Goal: Task Accomplishment & Management: Complete application form

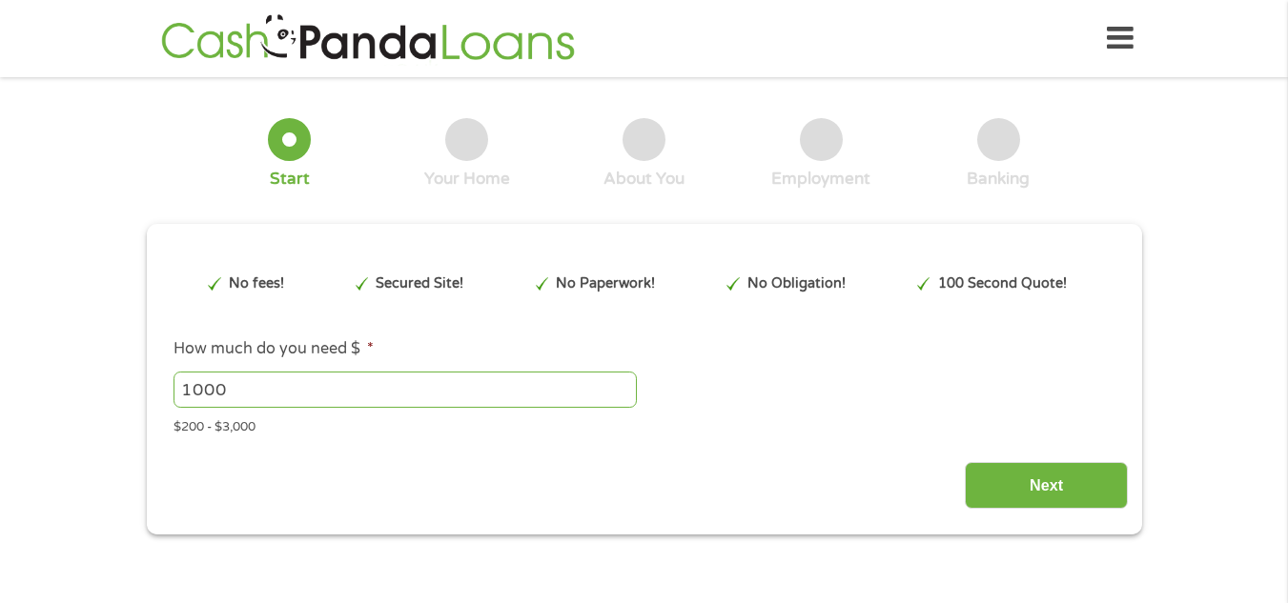
click at [617, 471] on div "Next" at bounding box center [644, 479] width 968 height 60
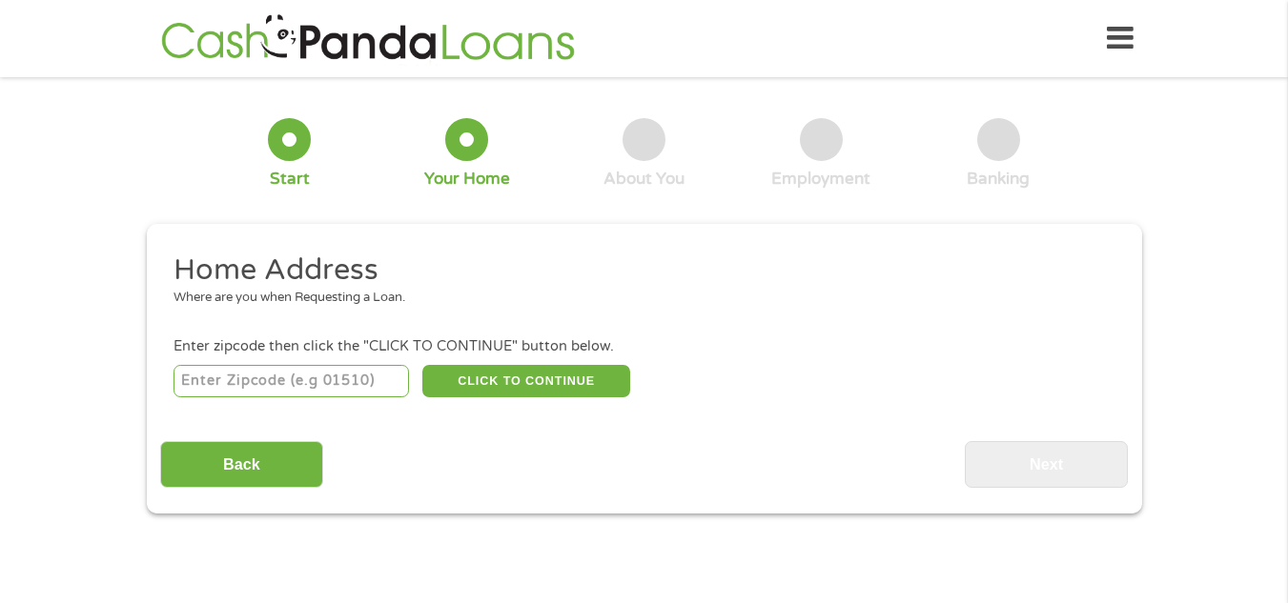
click at [269, 380] on input "number" at bounding box center [290, 381] width 235 height 32
click at [241, 377] on input "75670" at bounding box center [290, 381] width 235 height 32
type input "7"
type input "75670"
click at [569, 375] on button "CLICK TO CONTINUE" at bounding box center [526, 381] width 208 height 32
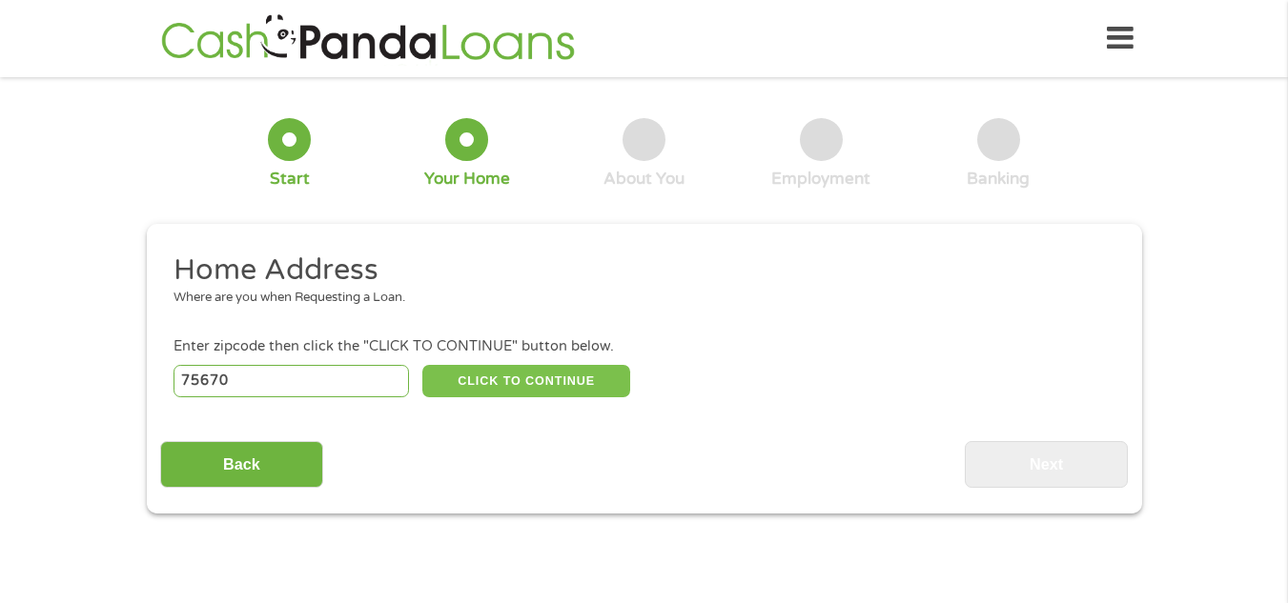
type input "75670"
type input "[PERSON_NAME]"
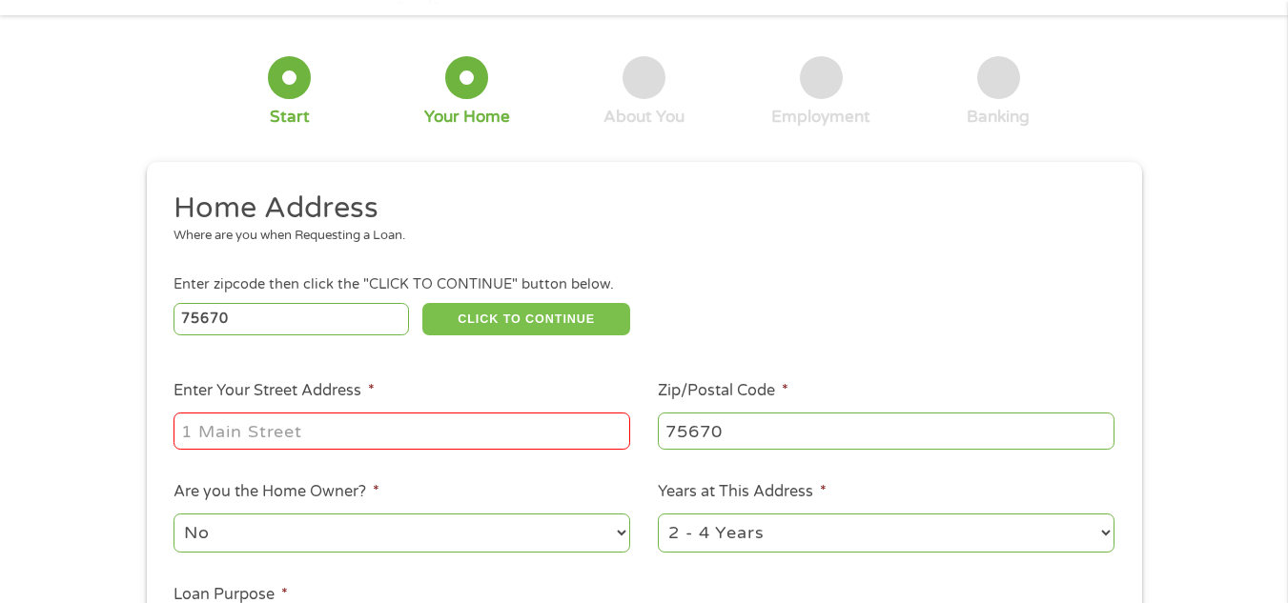
scroll to position [95, 0]
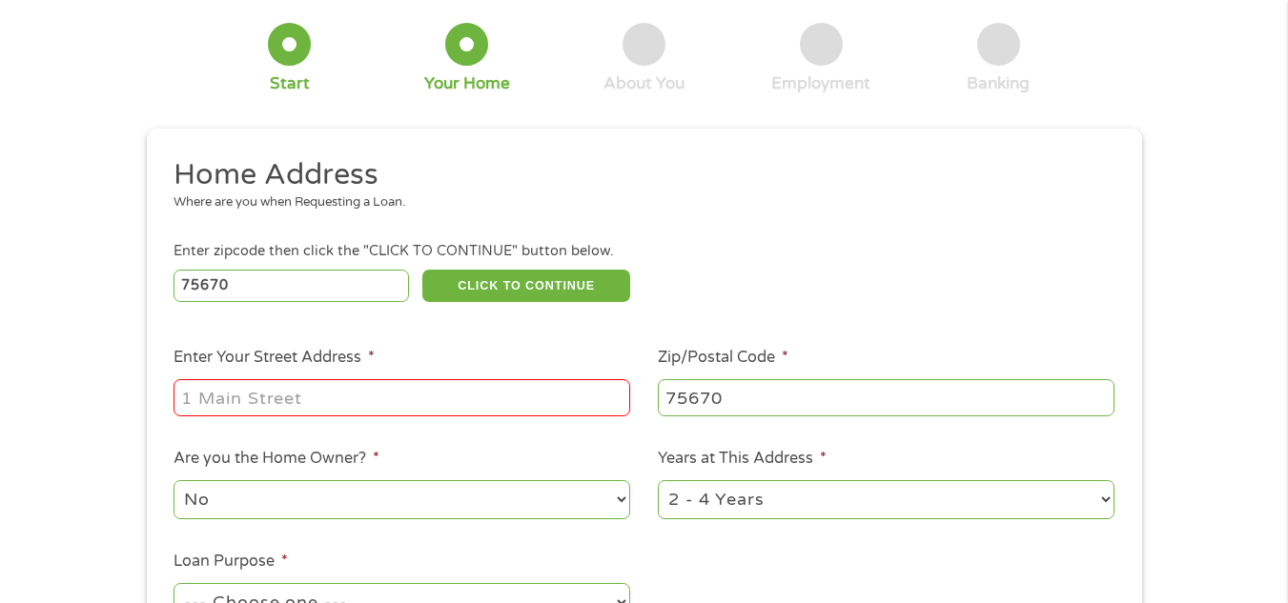
click at [367, 394] on input "Enter Your Street Address *" at bounding box center [401, 397] width 457 height 36
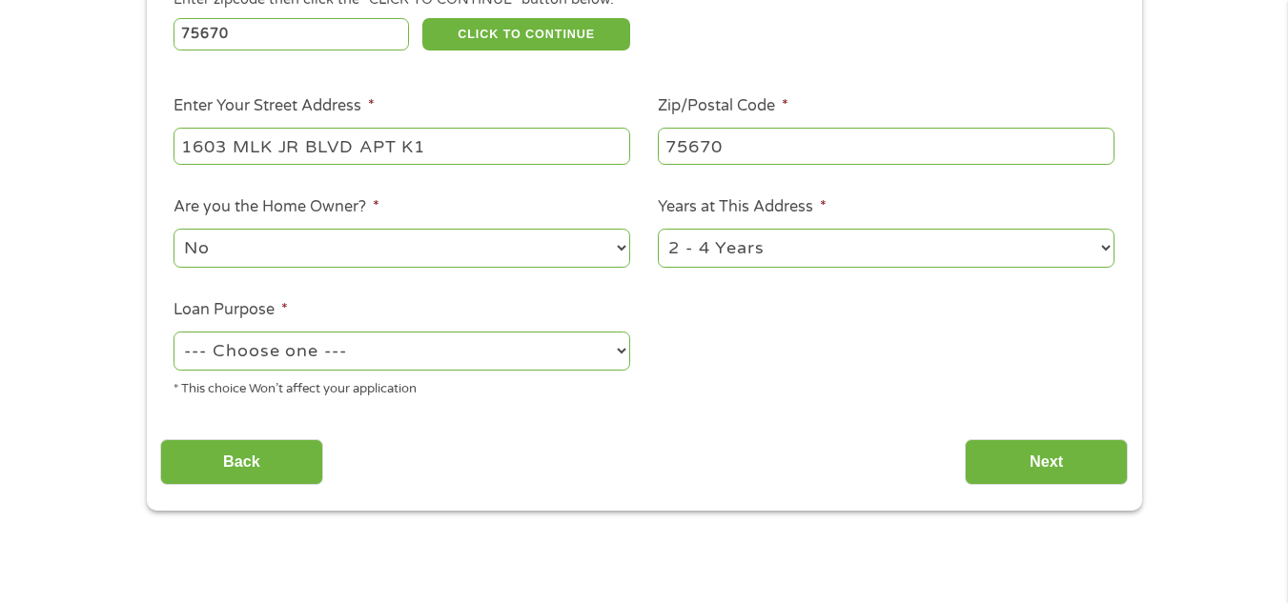
scroll to position [381, 0]
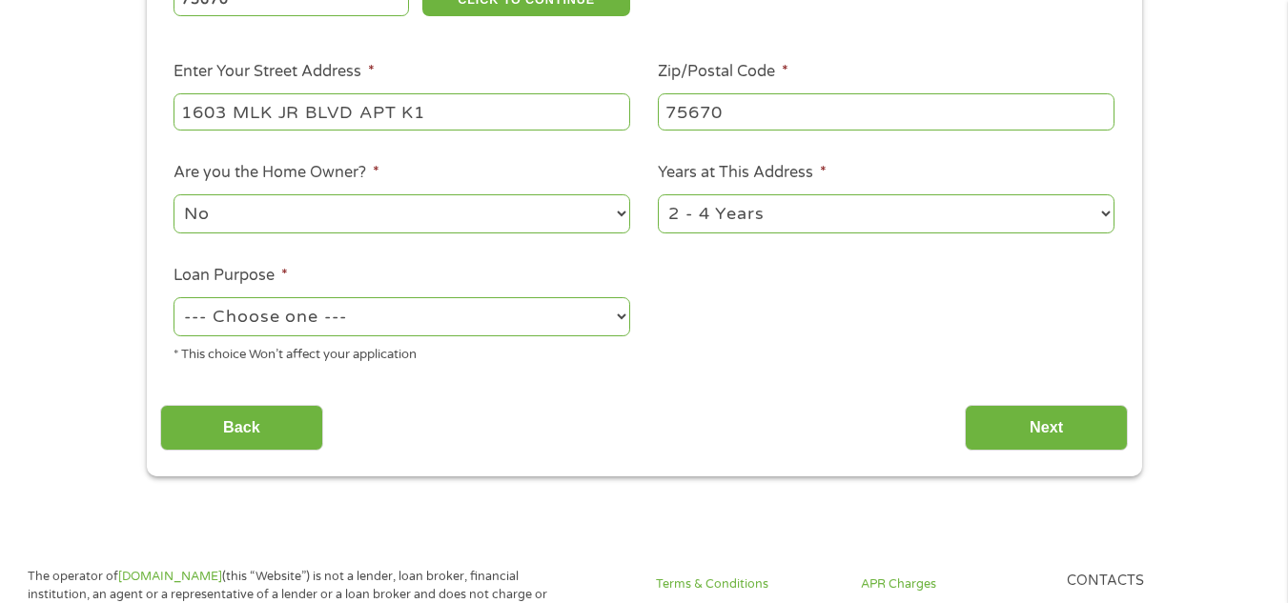
type input "1603 MLK JR BLVD APT K1"
click at [623, 316] on select "--- Choose one --- Pay Bills Debt Consolidation Home Improvement Major Purchase…" at bounding box center [401, 316] width 457 height 39
select select "medicalexpenses"
click at [173, 297] on select "--- Choose one --- Pay Bills Debt Consolidation Home Improvement Major Purchase…" at bounding box center [401, 316] width 457 height 39
click at [1035, 424] on input "Next" at bounding box center [1046, 428] width 163 height 47
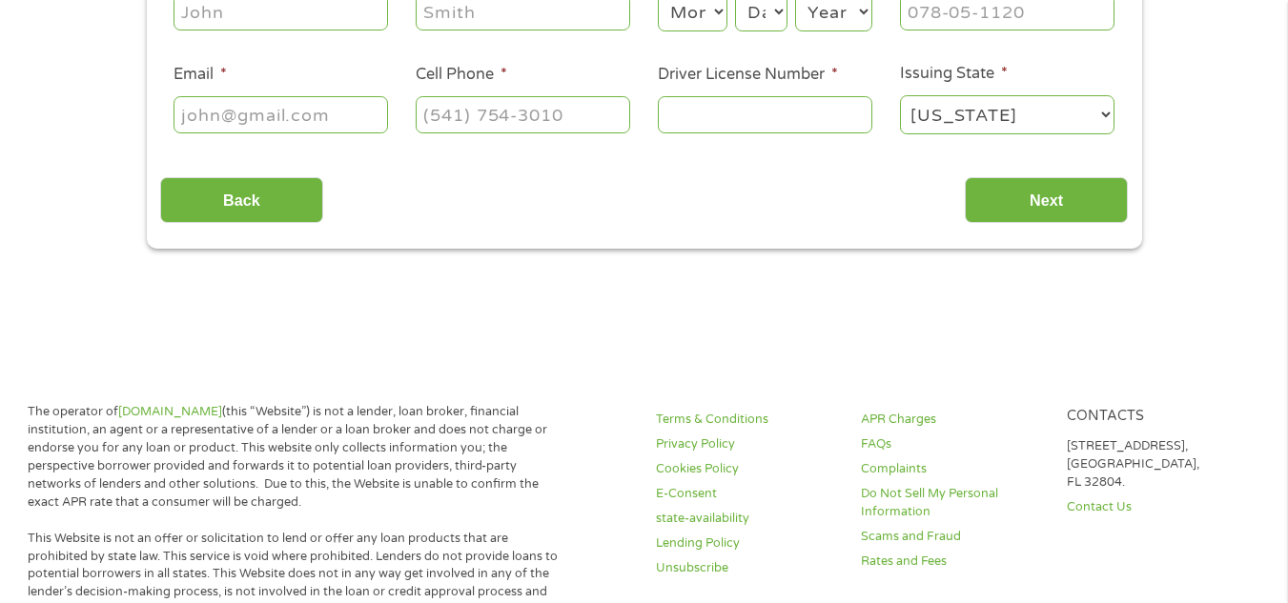
scroll to position [0, 0]
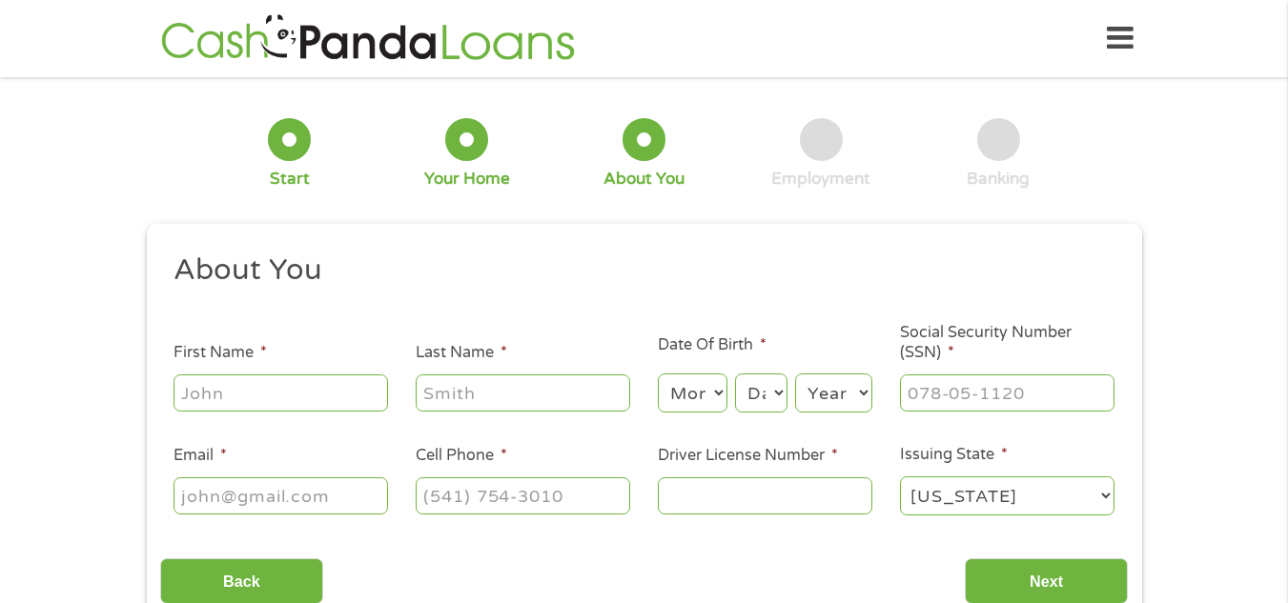
click at [331, 399] on input "First Name *" at bounding box center [280, 393] width 214 height 36
type input "[PERSON_NAME]"
type input "Hope"
type input "[EMAIL_ADDRESS][DOMAIN_NAME]"
type input "[PHONE_NUMBER]"
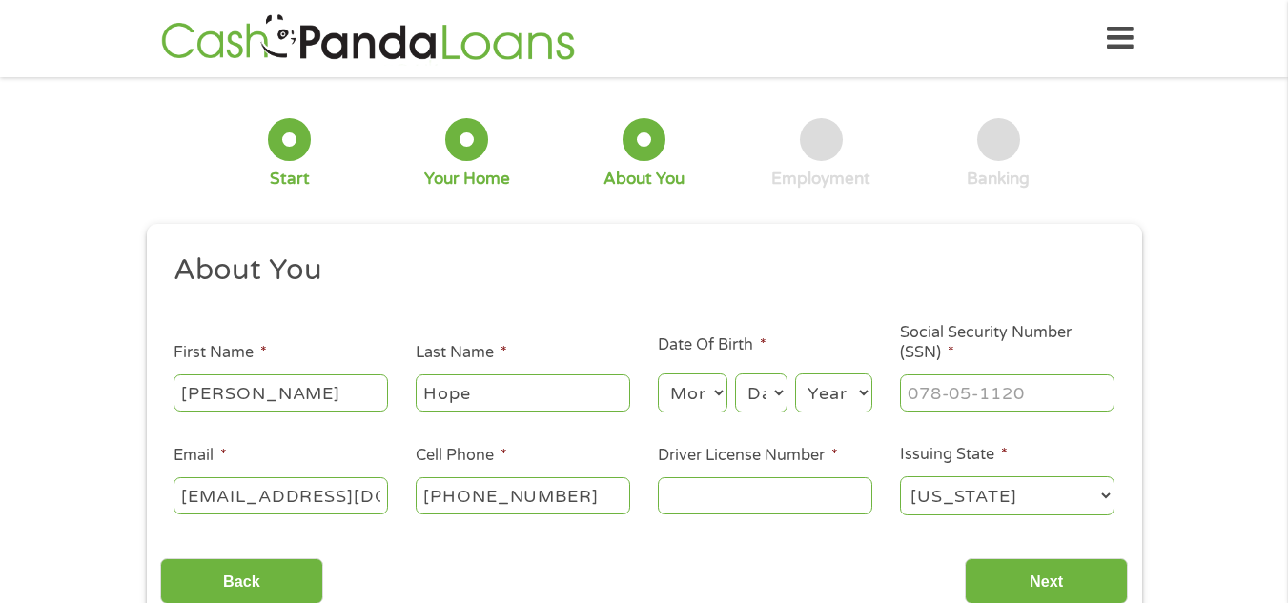
click at [720, 398] on select "Month 1 2 3 4 5 6 7 8 9 10 11 12" at bounding box center [693, 393] width 70 height 39
select select "11"
click at [658, 374] on select "Month 1 2 3 4 5 6 7 8 9 10 11 12" at bounding box center [693, 393] width 70 height 39
click at [778, 388] on select "Day 1 2 3 4 5 6 7 8 9 10 11 12 13 14 15 16 17 18 19 20 21 22 23 24 25 26 27 28 …" at bounding box center [760, 393] width 51 height 39
select select "4"
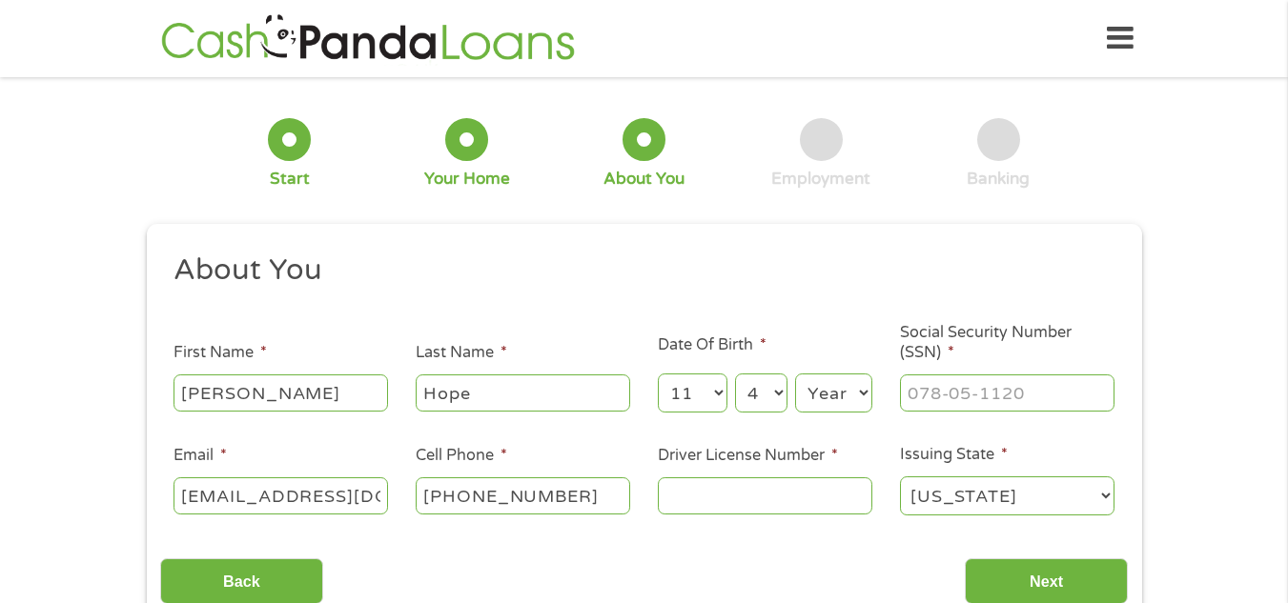
click at [735, 374] on select "Day 1 2 3 4 5 6 7 8 9 10 11 12 13 14 15 16 17 18 19 20 21 22 23 24 25 26 27 28 …" at bounding box center [760, 393] width 51 height 39
click at [866, 393] on select "Year [DATE] 2006 2005 2004 2003 2002 2001 2000 1999 1998 1997 1996 1995 1994 19…" at bounding box center [833, 393] width 77 height 39
select select "1976"
click at [795, 374] on select "Year [DATE] 2006 2005 2004 2003 2002 2001 2000 1999 1998 1997 1996 1995 1994 19…" at bounding box center [833, 393] width 77 height 39
click at [929, 381] on input "___-__-____" at bounding box center [1007, 393] width 214 height 36
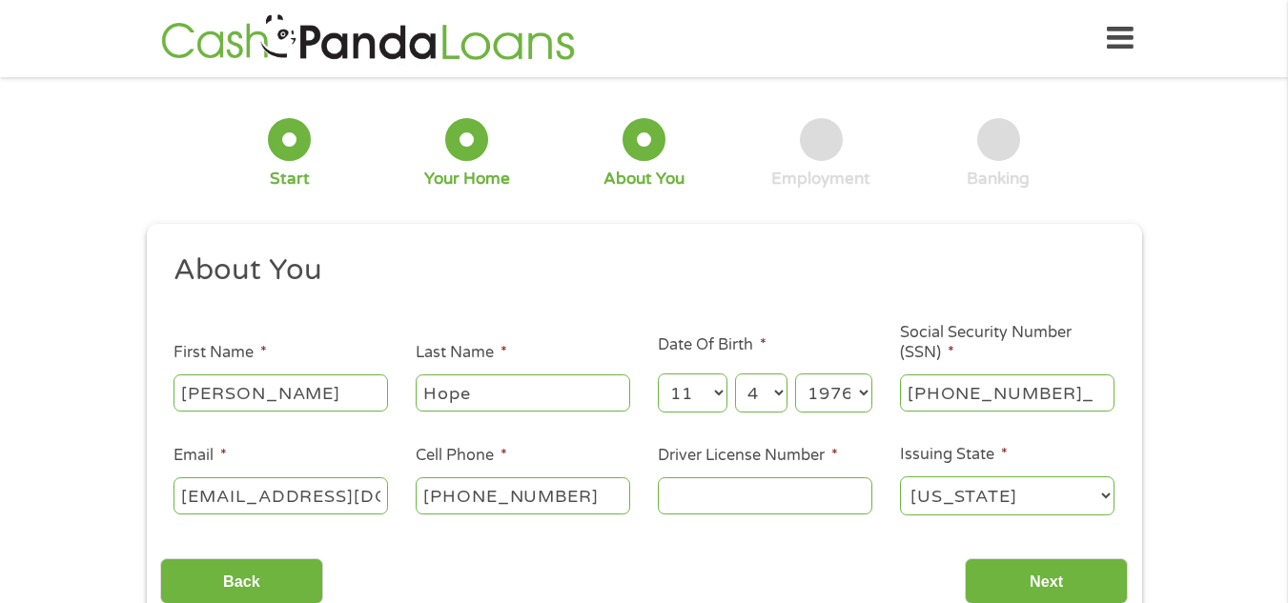
type input "560-55-9838"
click at [725, 487] on input "Driver License Number *" at bounding box center [765, 496] width 214 height 36
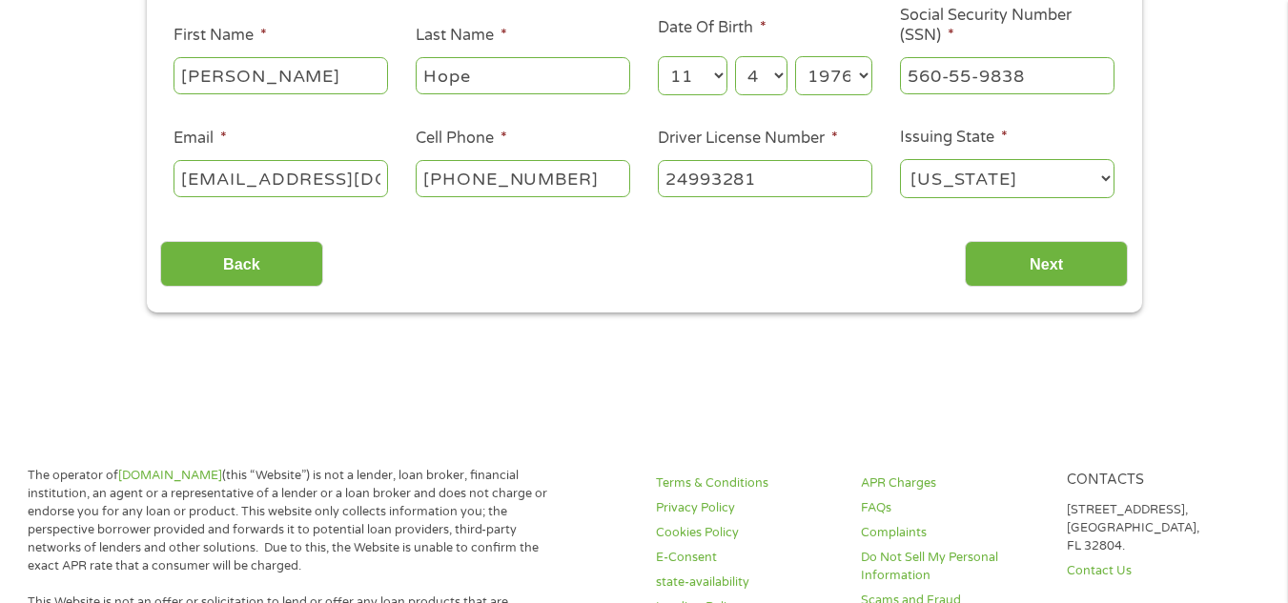
scroll to position [381, 0]
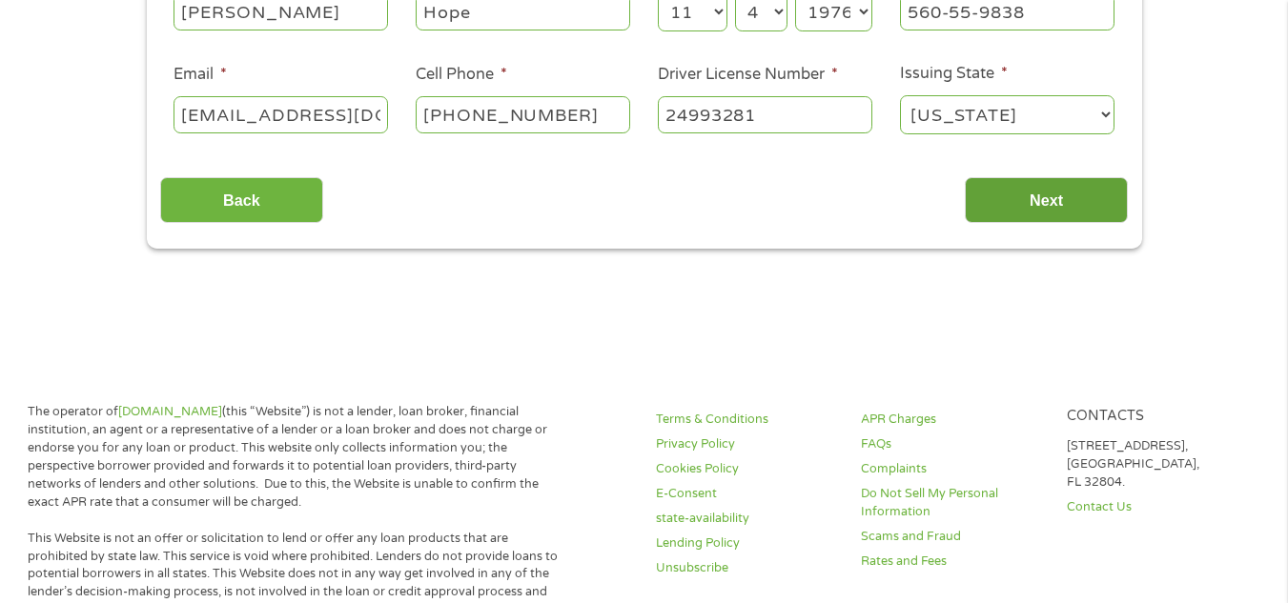
type input "24993281"
click at [1069, 199] on input "Next" at bounding box center [1046, 200] width 163 height 47
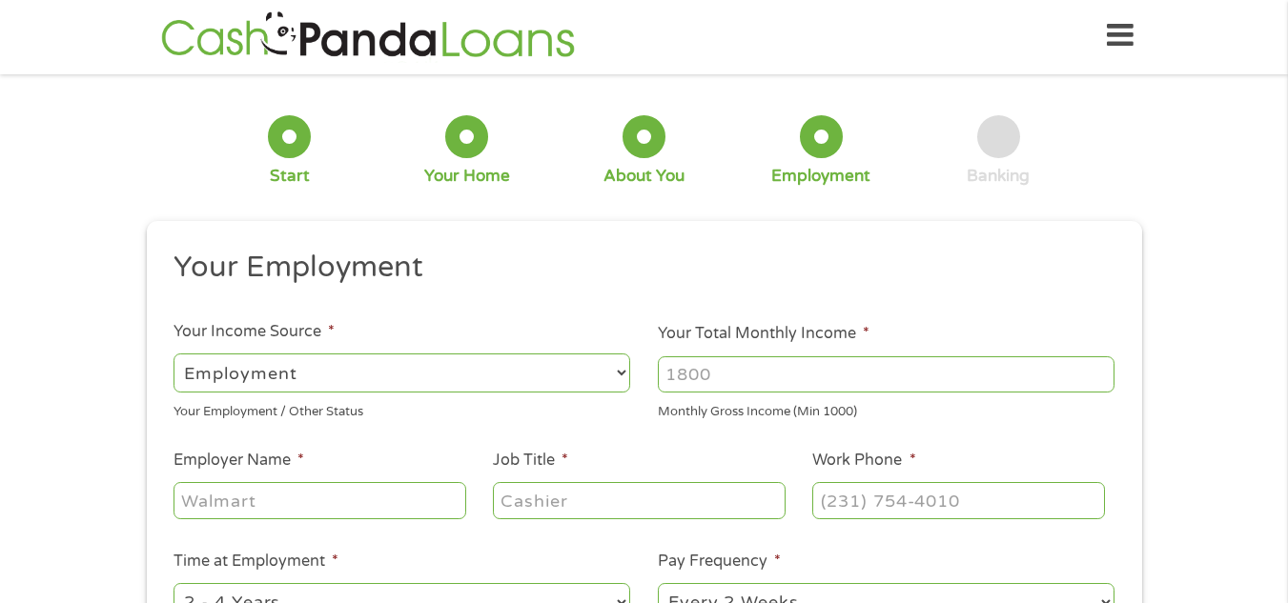
scroll to position [0, 0]
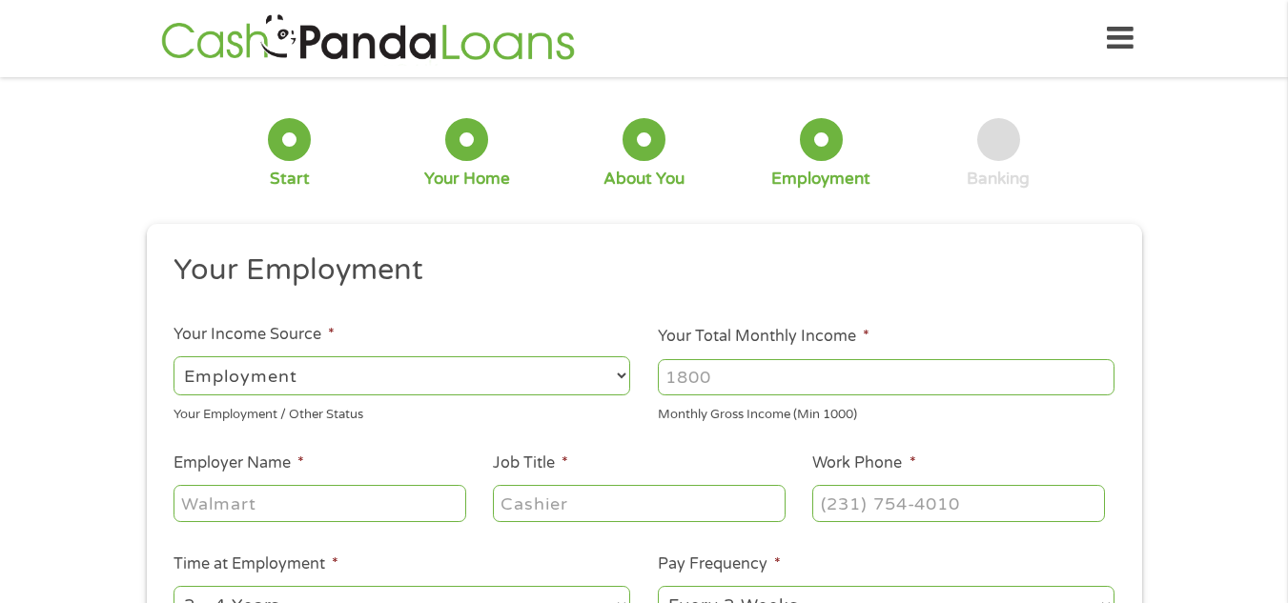
click at [621, 372] on select "--- Choose one --- Employment [DEMOGRAPHIC_DATA] Benefits" at bounding box center [401, 375] width 457 height 39
select select "benefits"
click at [173, 356] on select "--- Choose one --- Employment [DEMOGRAPHIC_DATA] Benefits" at bounding box center [401, 375] width 457 height 39
type input "Other"
type input "[PHONE_NUMBER]"
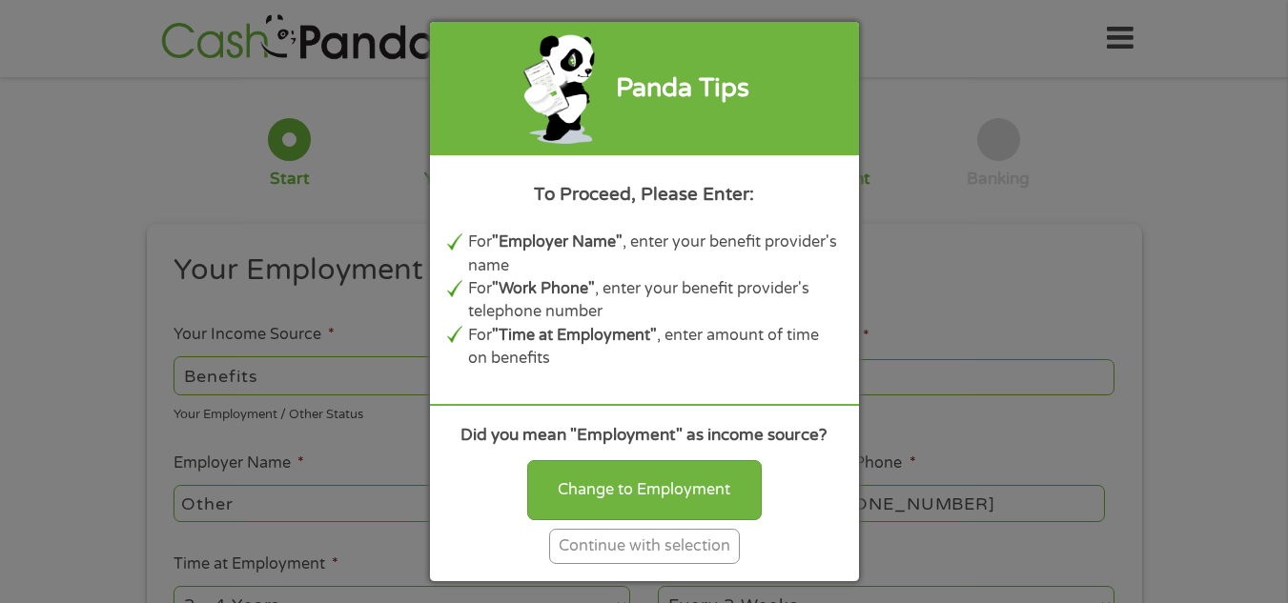
click at [677, 552] on div "Continue with selection" at bounding box center [644, 546] width 191 height 35
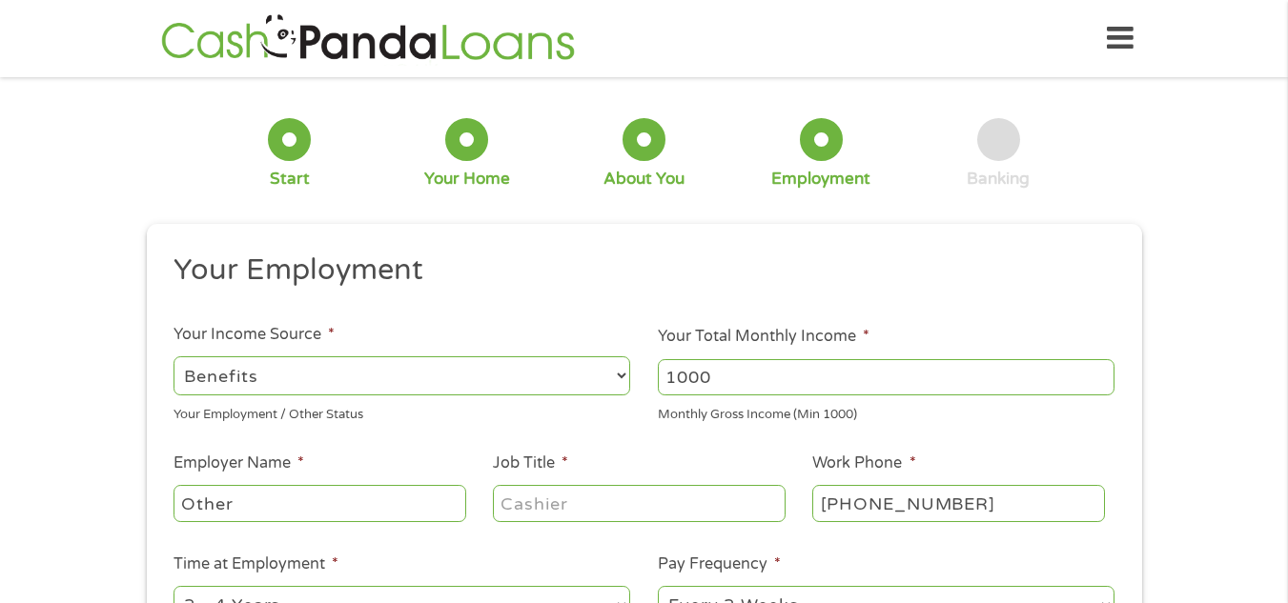
click at [1100, 374] on input "1000" at bounding box center [886, 377] width 457 height 36
click at [1101, 382] on input "1000" at bounding box center [886, 377] width 457 height 36
click at [782, 366] on input "1000" at bounding box center [886, 377] width 457 height 36
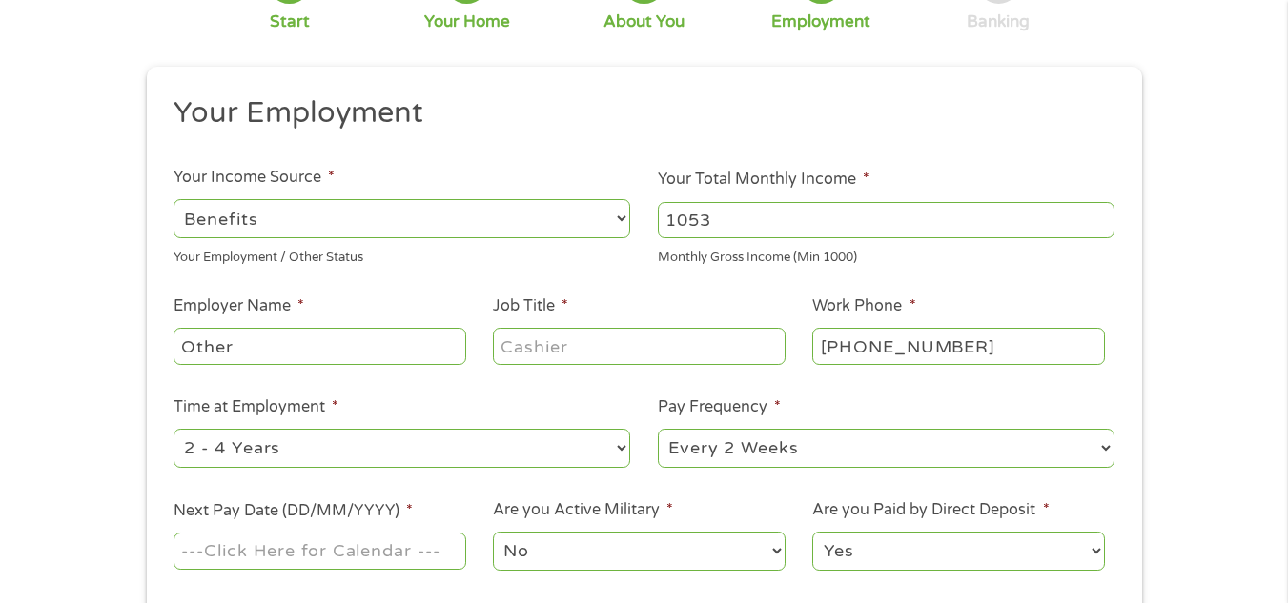
scroll to position [191, 0]
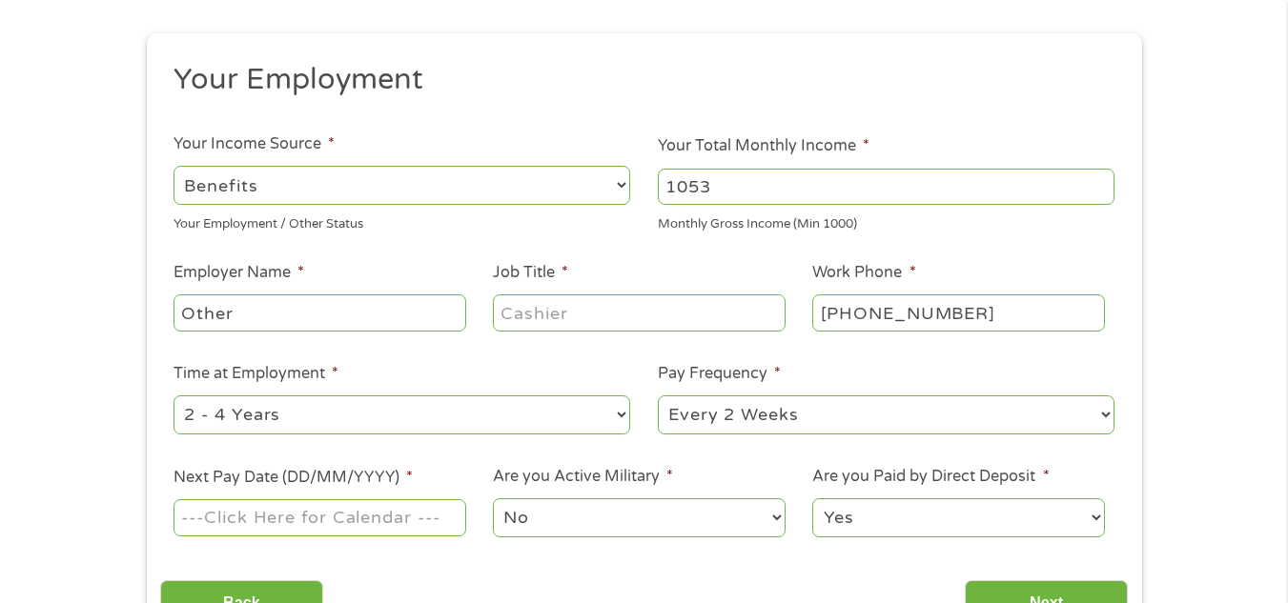
type input "1053"
click at [1101, 414] on select "--- Choose one --- Every 2 Weeks Every Week Monthly Semi-Monthly" at bounding box center [886, 415] width 457 height 39
select select "monthly"
click at [658, 396] on select "--- Choose one --- Every 2 Weeks Every Week Monthly Semi-Monthly" at bounding box center [886, 415] width 457 height 39
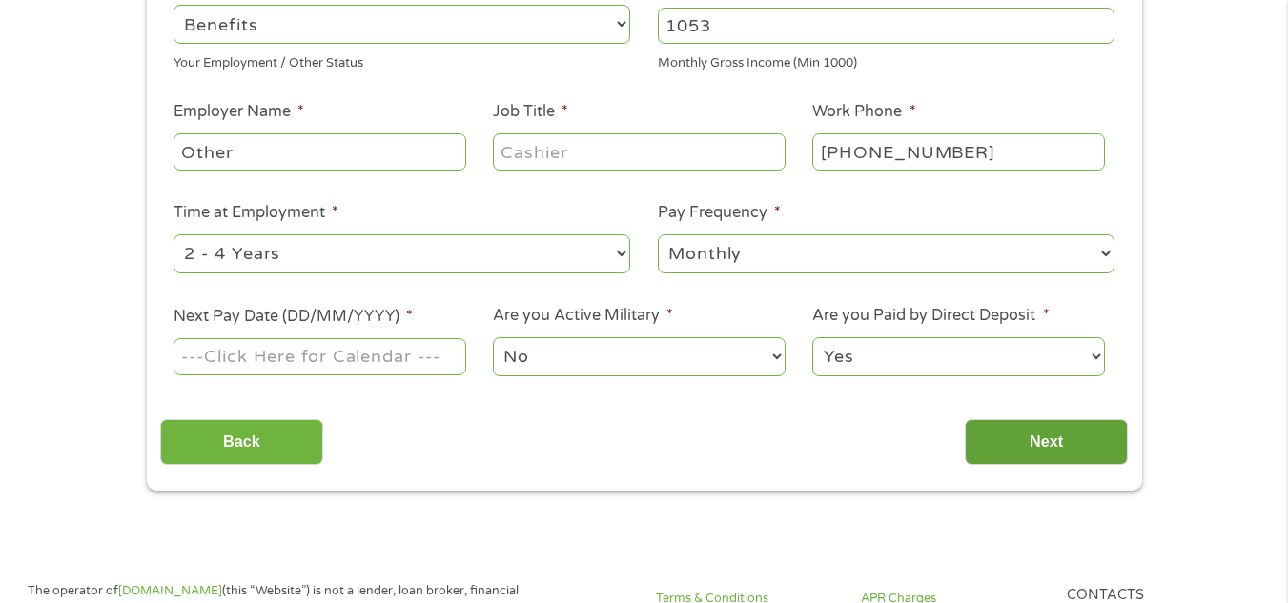
scroll to position [381, 0]
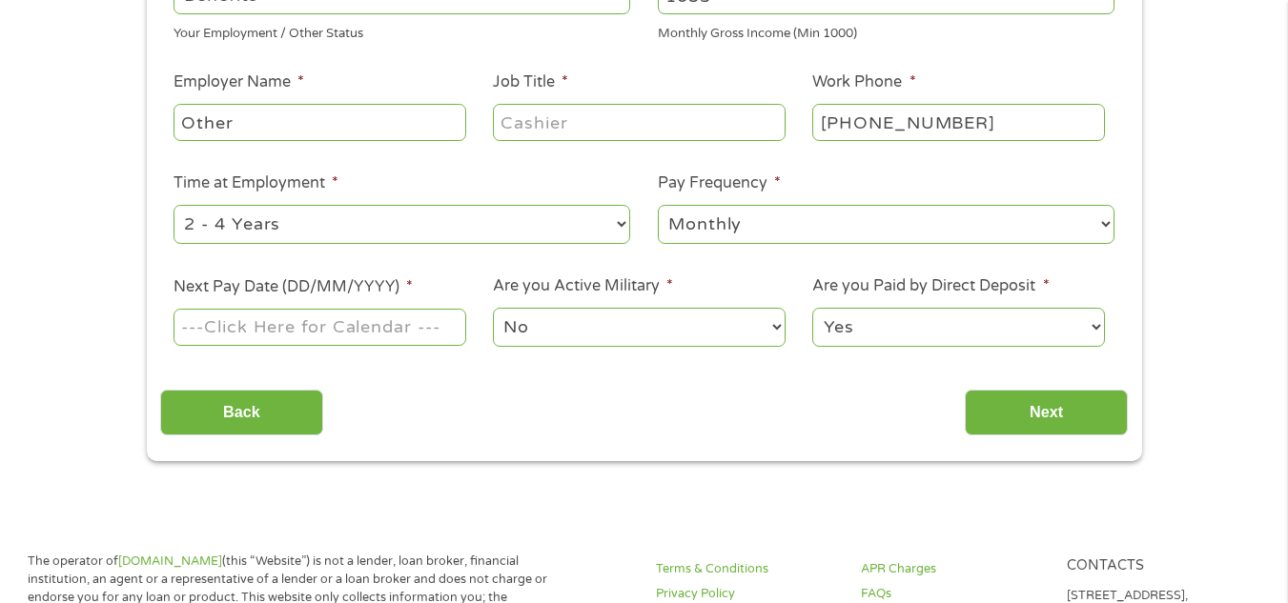
click at [406, 320] on input "Next Pay Date (DD/MM/YYYY) *" at bounding box center [319, 327] width 292 height 36
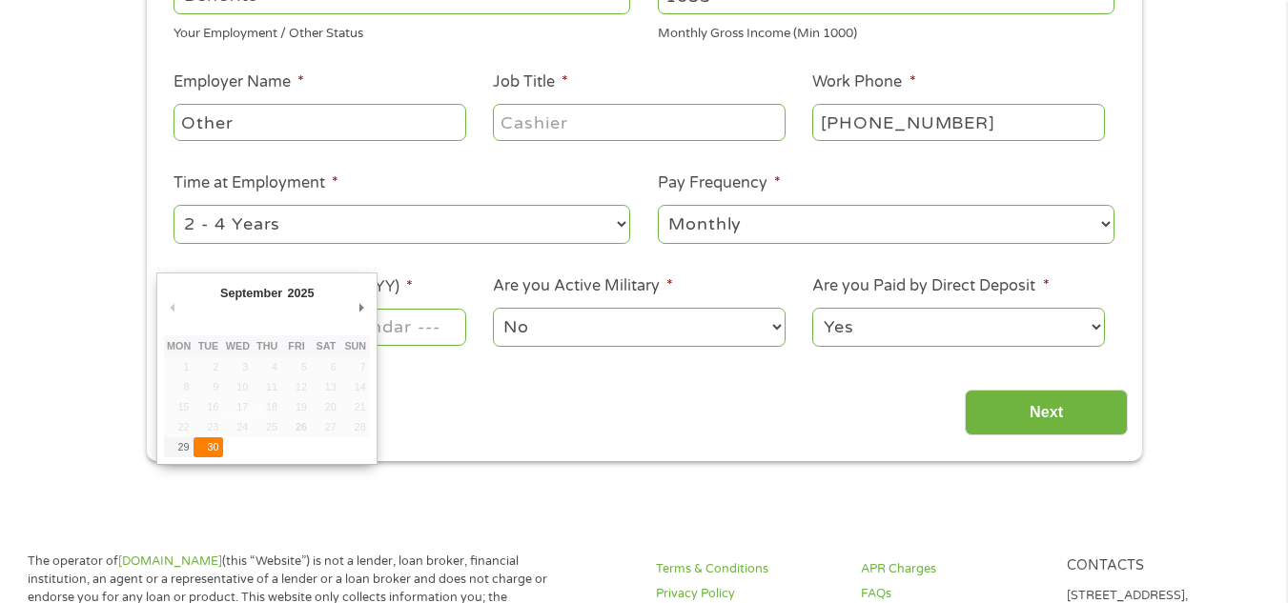
type input "[DATE]"
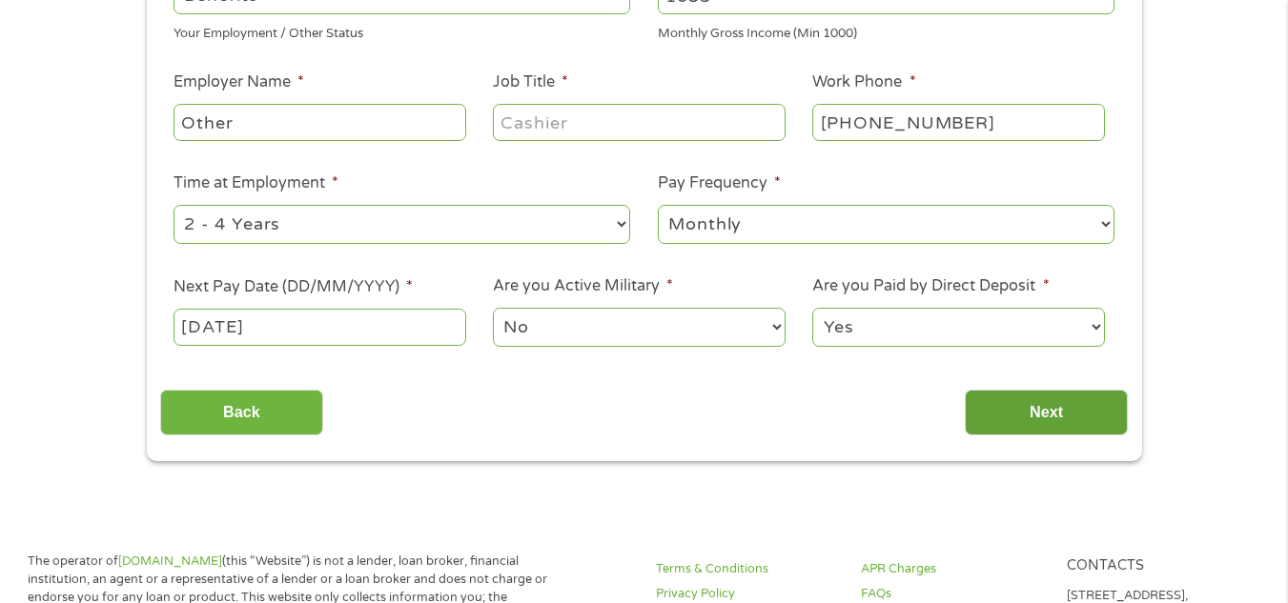
click at [1049, 418] on input "Next" at bounding box center [1046, 413] width 163 height 47
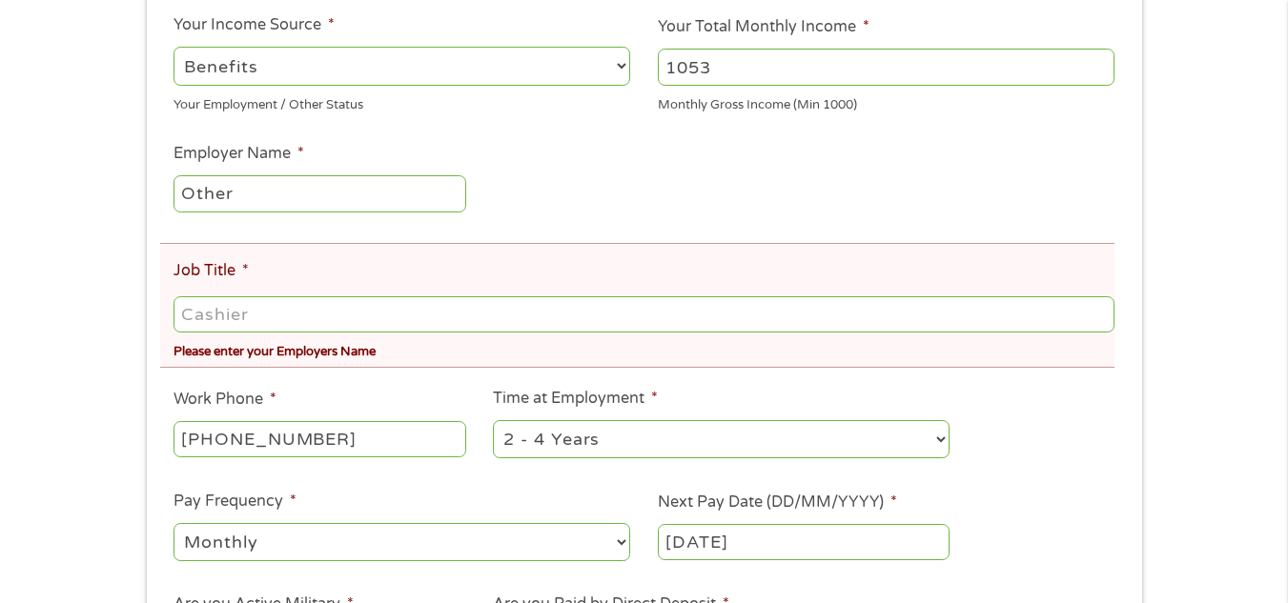
click at [351, 316] on input "Job Title *" at bounding box center [643, 314] width 940 height 36
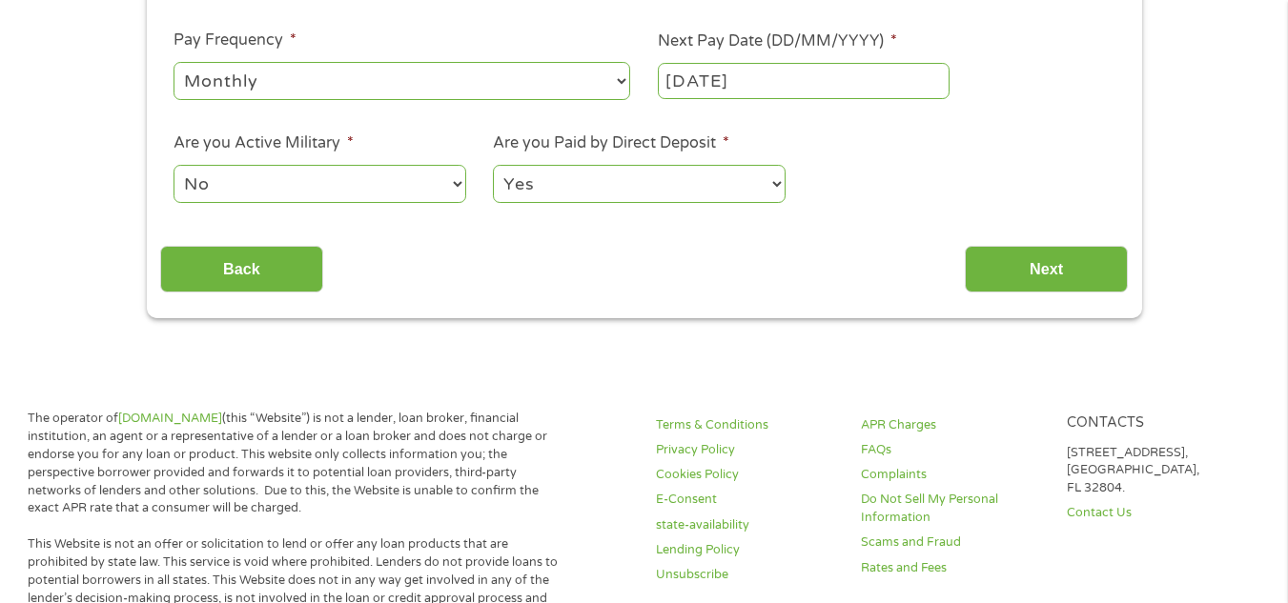
scroll to position [858, 0]
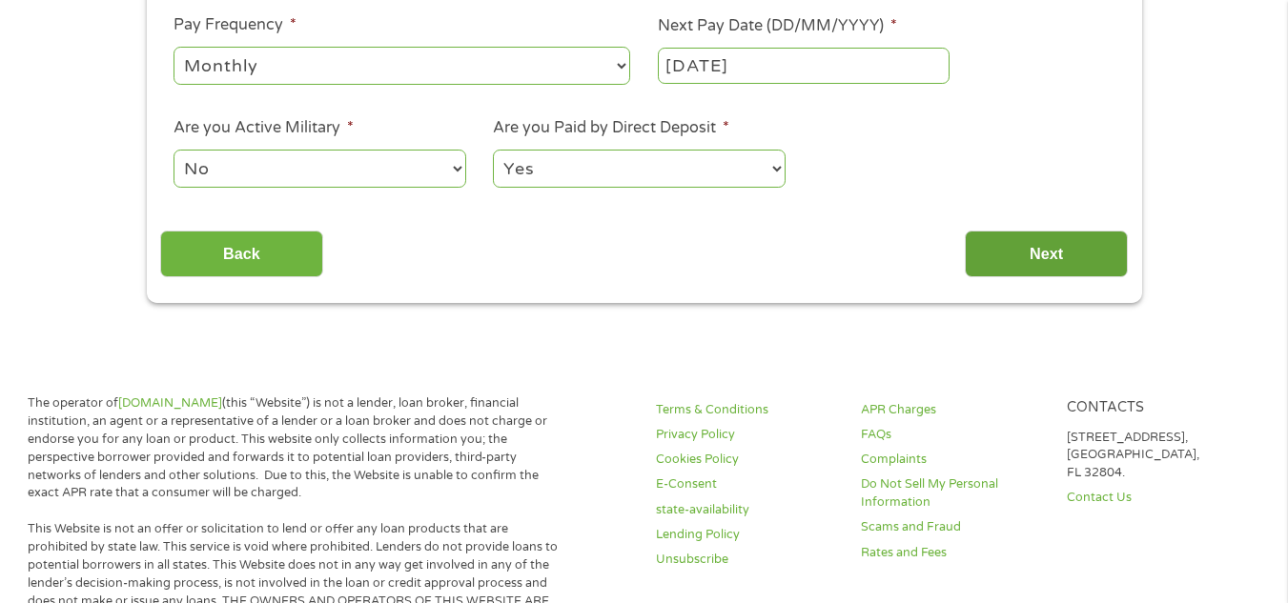
type input "DISABLED"
click at [995, 242] on input "Next" at bounding box center [1046, 254] width 163 height 47
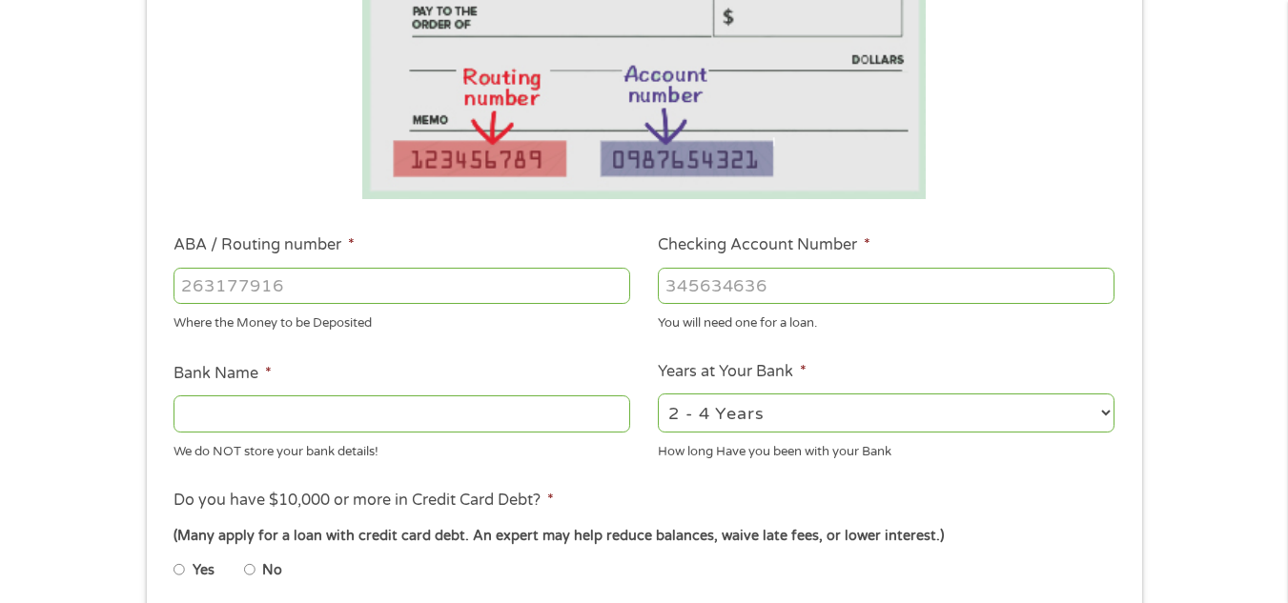
scroll to position [381, 0]
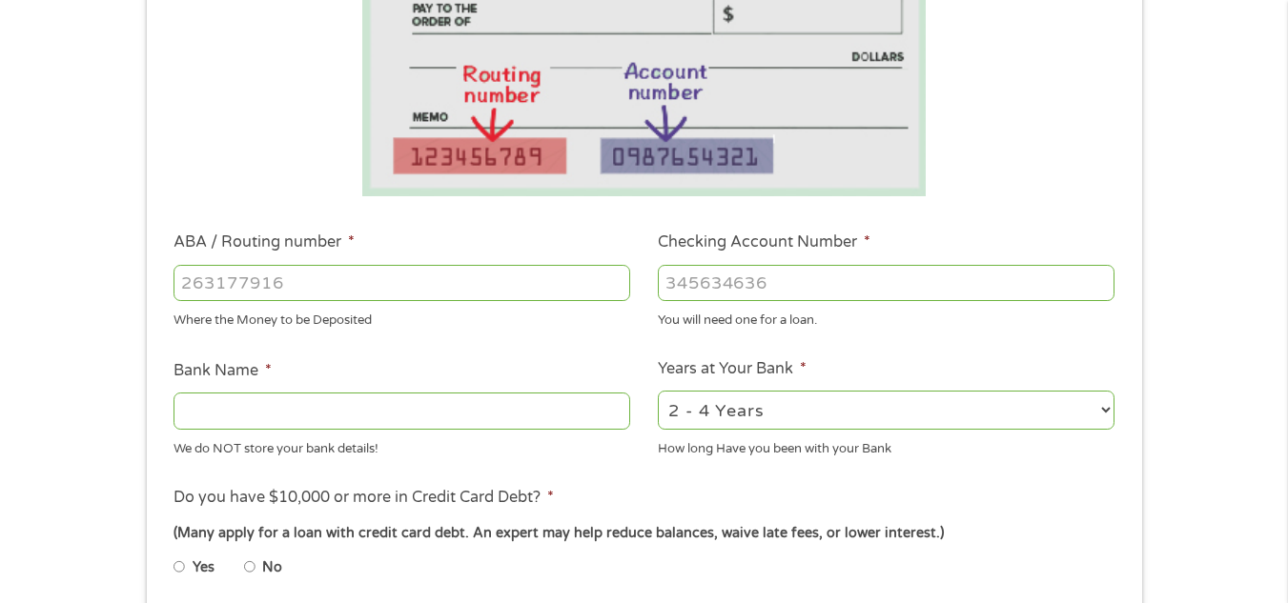
click at [390, 276] on input "ABA / Routing number *" at bounding box center [401, 283] width 457 height 36
type input "103100195"
type input "CENTRAL NATIONAL BANK TRUST"
type input "103100195"
click at [758, 278] on input "Checking Account Number *" at bounding box center [886, 283] width 457 height 36
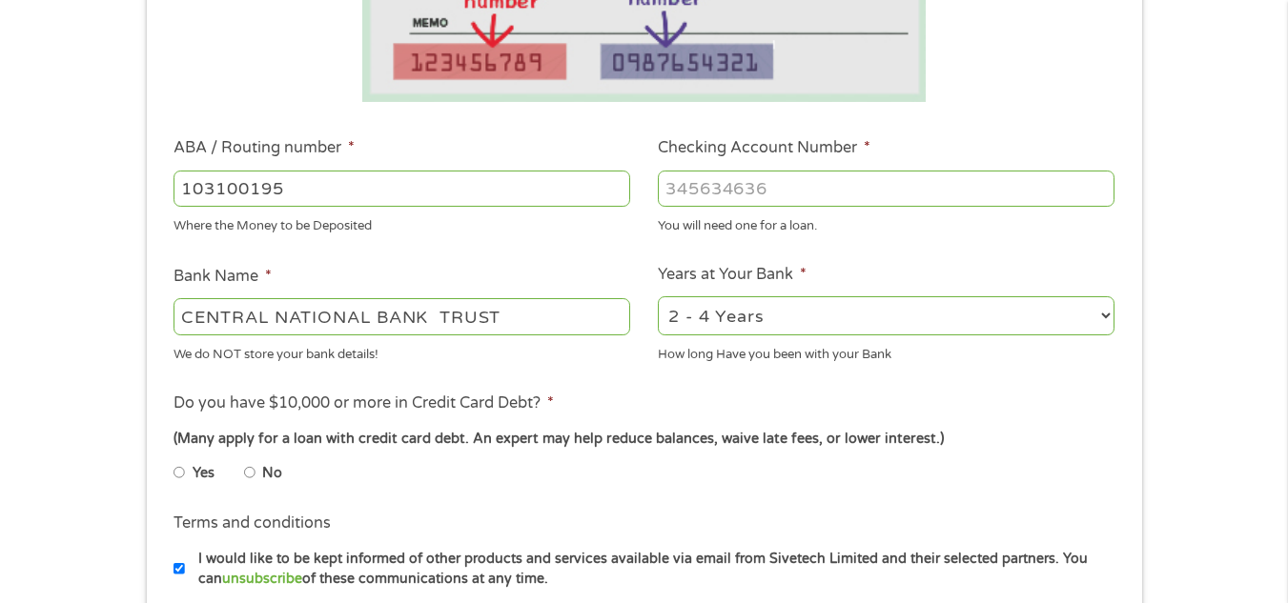
scroll to position [477, 0]
type input "[CREDIT_CARD_NUMBER]"
click at [248, 473] on input "No" at bounding box center [249, 472] width 11 height 31
radio input "true"
click at [1110, 317] on select "2 - 4 Years 6 - 12 Months 1 - 2 Years Over 4 Years" at bounding box center [886, 314] width 457 height 39
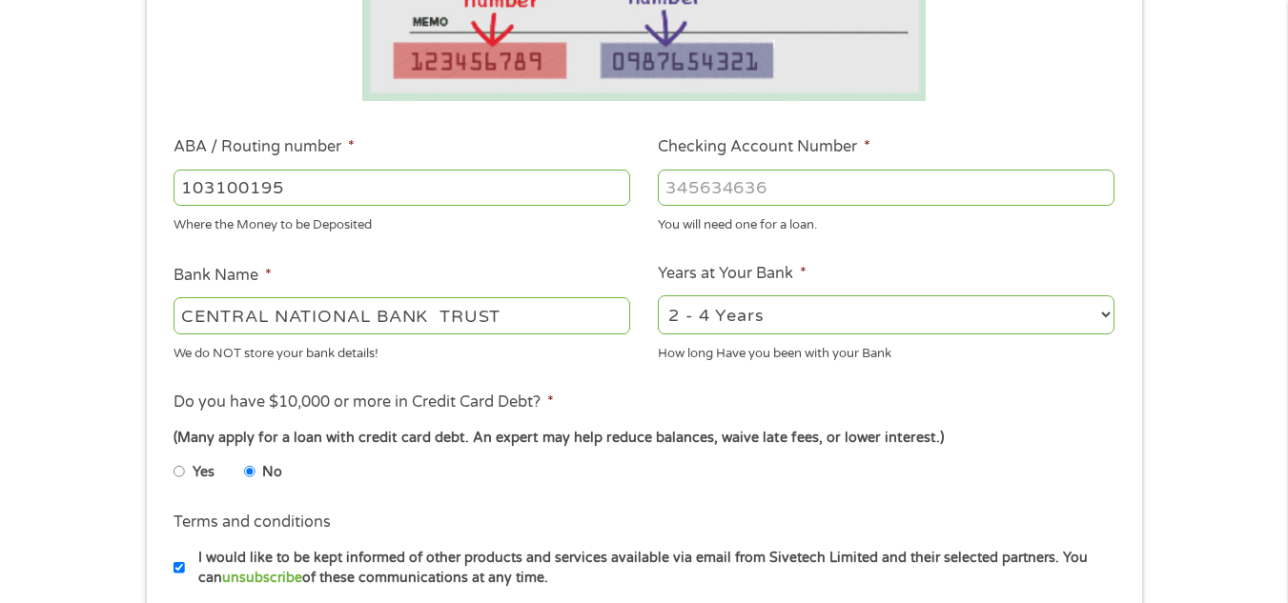
select select "60months"
click at [658, 295] on select "2 - 4 Years 6 - 12 Months 1 - 2 Years Over 4 Years" at bounding box center [886, 314] width 457 height 39
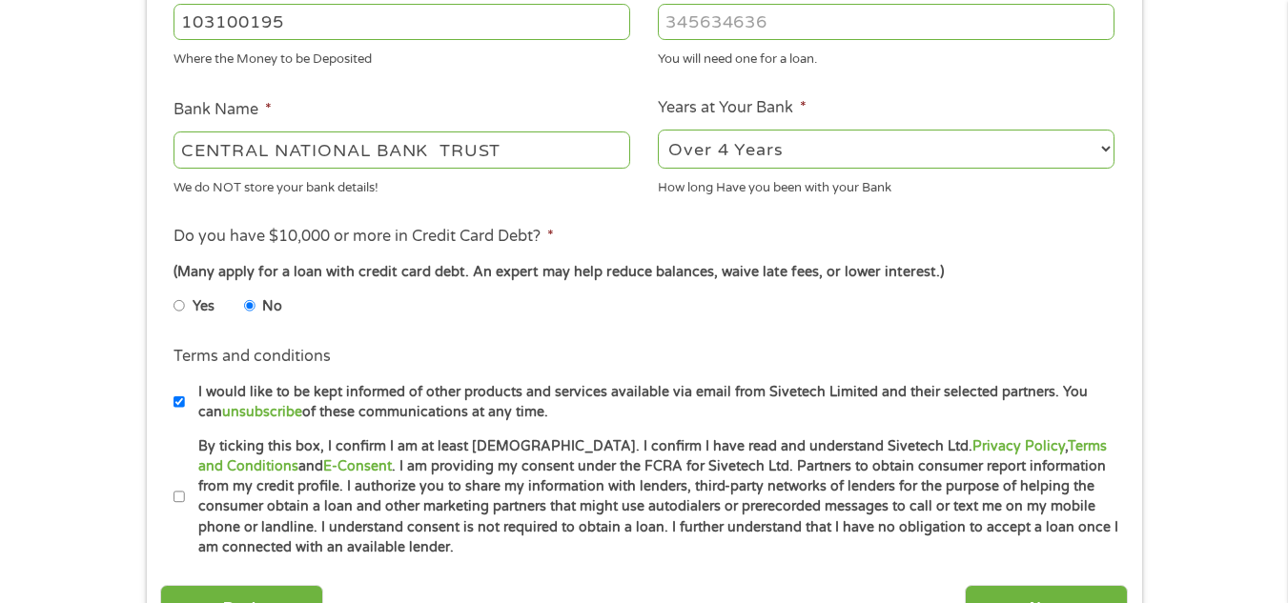
scroll to position [667, 0]
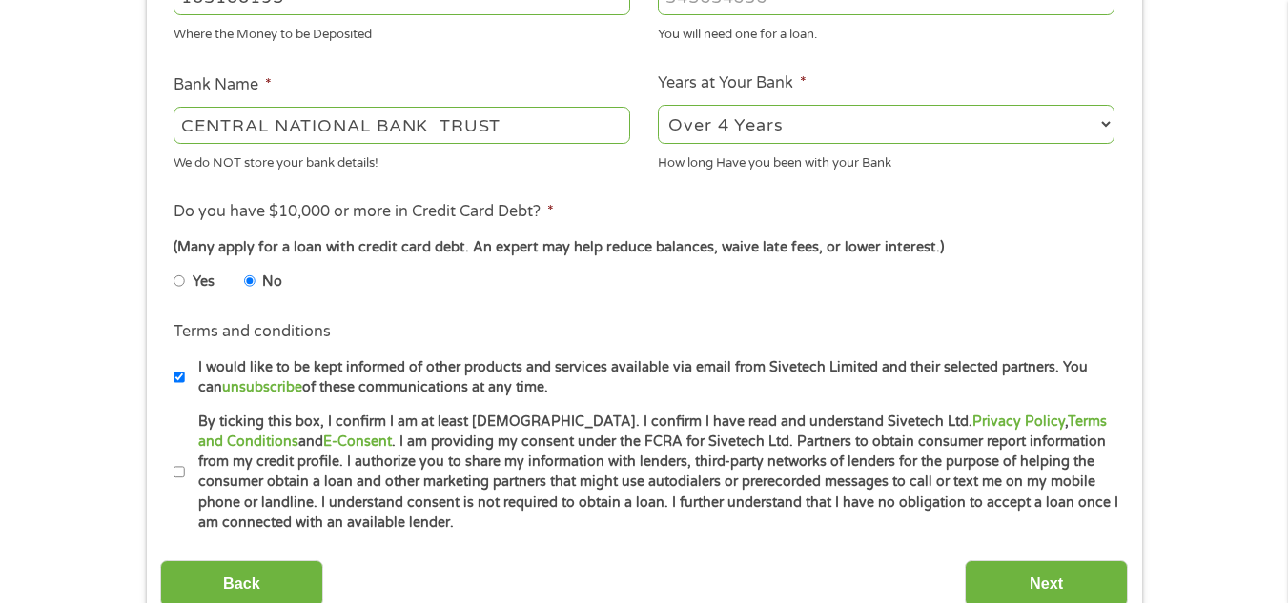
click at [180, 473] on input "By ticking this box, I confirm I am at least [DEMOGRAPHIC_DATA]. I confirm I ha…" at bounding box center [178, 473] width 11 height 31
checkbox input "true"
click at [1049, 580] on input "Next" at bounding box center [1046, 583] width 163 height 47
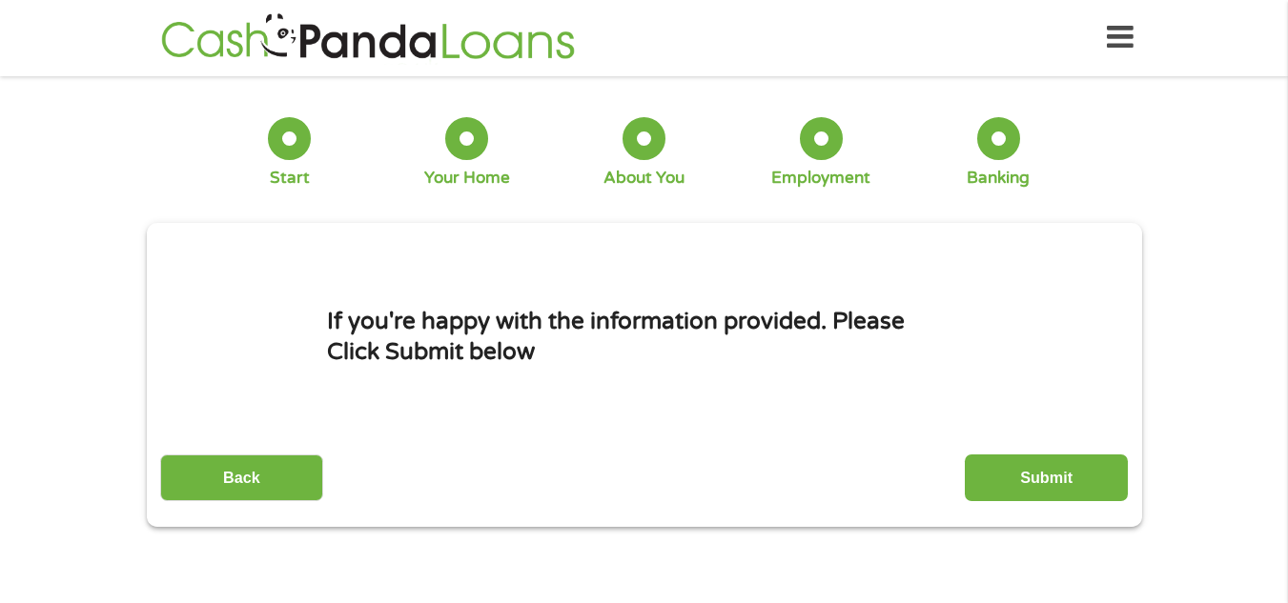
scroll to position [0, 0]
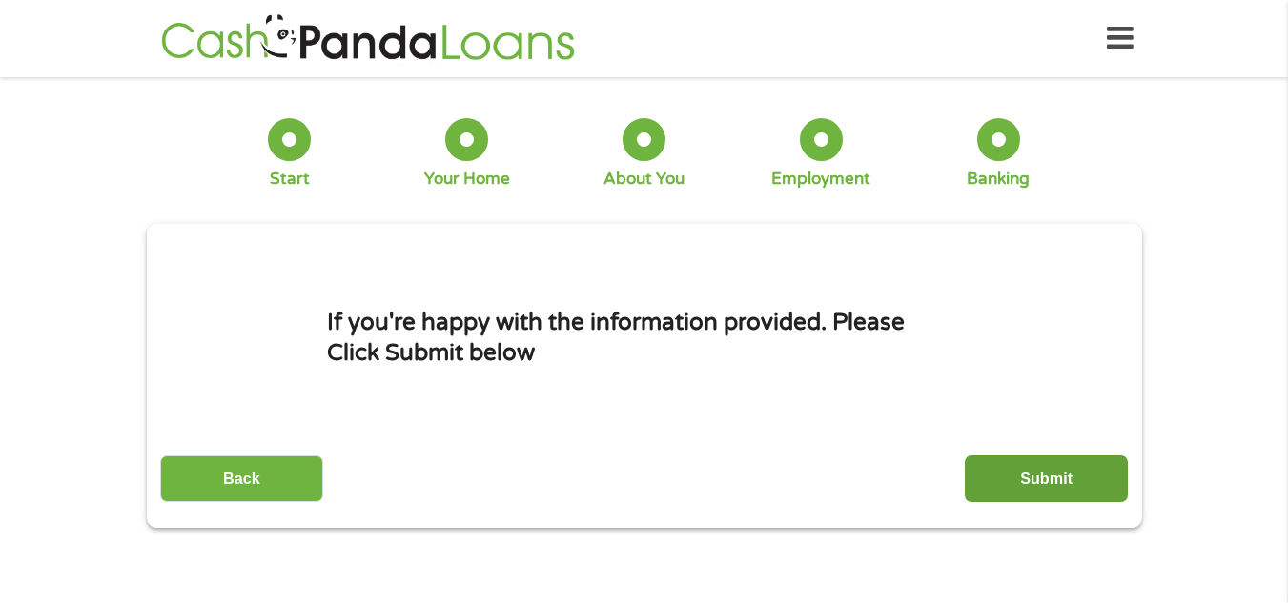
click at [1071, 481] on input "Submit" at bounding box center [1046, 479] width 163 height 47
